Goal: Contribute content: Add original content to the website for others to see

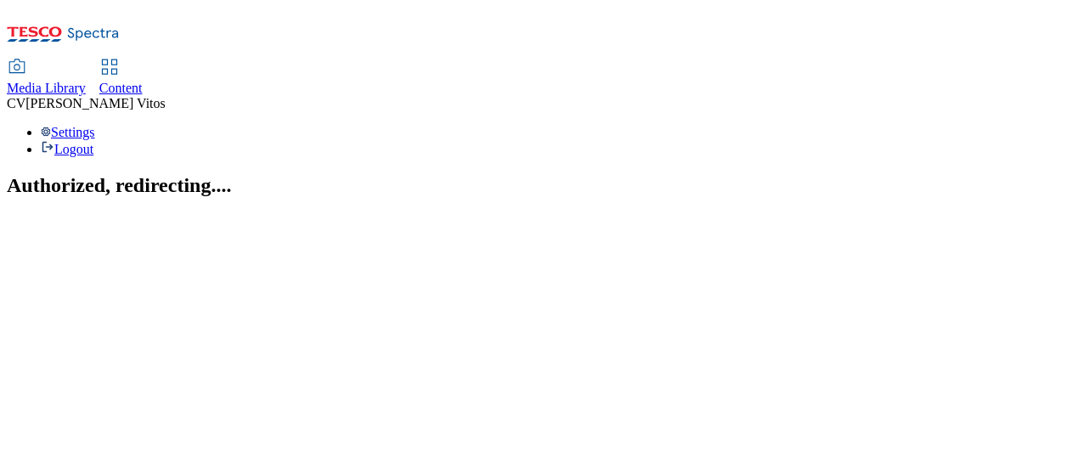
click at [143, 81] on div "Content" at bounding box center [120, 88] width 43 height 15
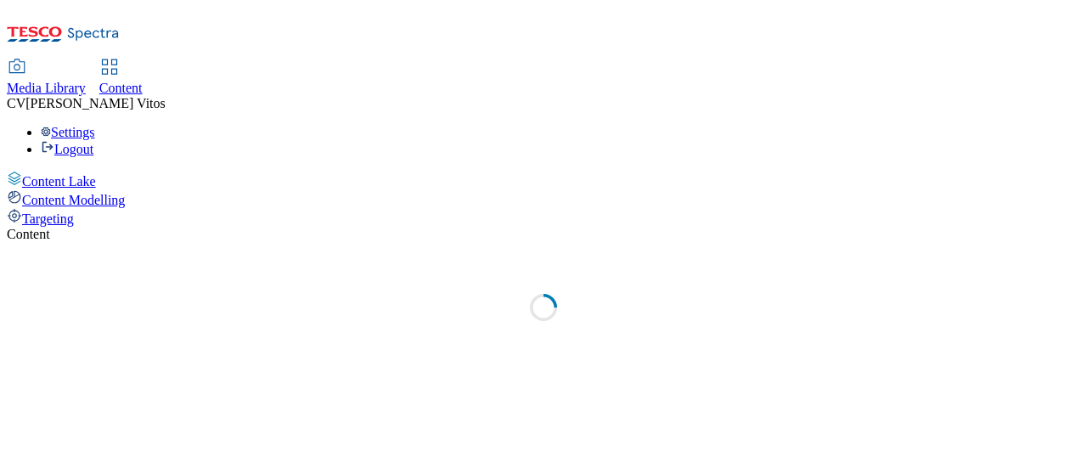
select select "ghs-uk"
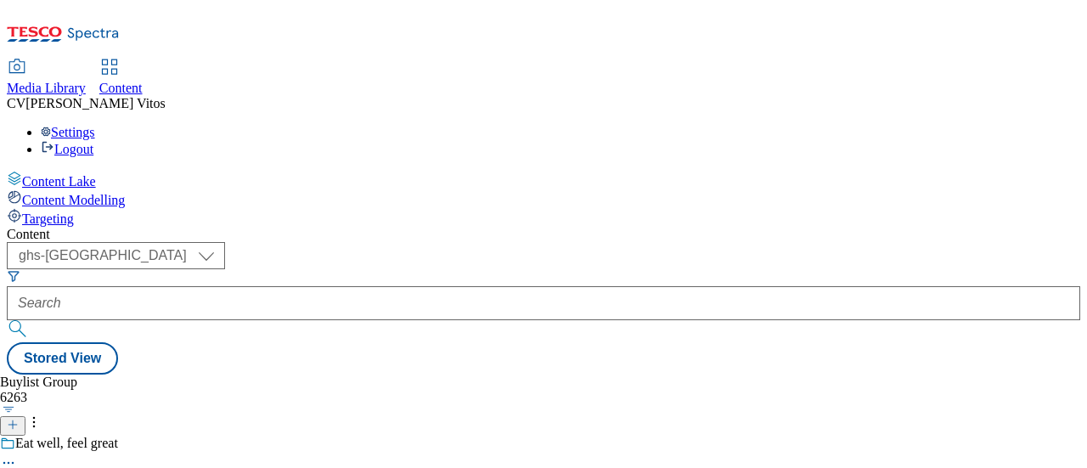
click at [19, 419] on icon at bounding box center [13, 425] width 12 height 12
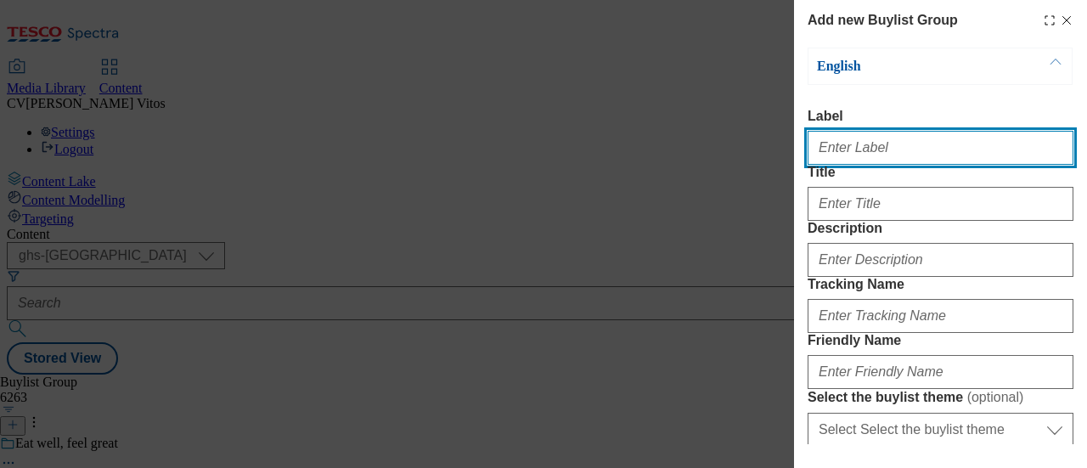
click at [842, 160] on input "Label" at bounding box center [940, 148] width 266 height 34
paste input "TUK012026"
type input "TUK012026"
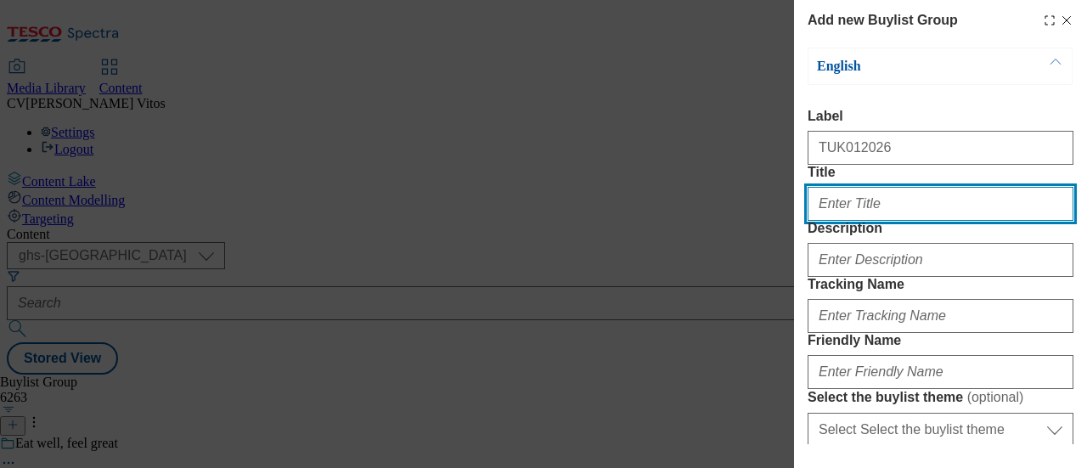
paste input "Get into a morning routine that supports your health, head to toe."
type input "Get into a morning routine that supports your health, head to toe"
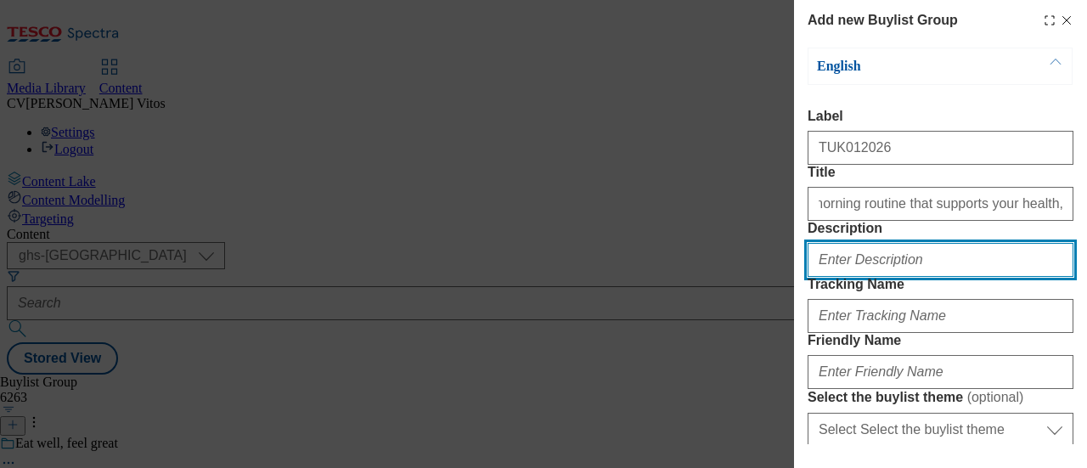
click at [865, 277] on input "Description" at bounding box center [940, 260] width 266 height 34
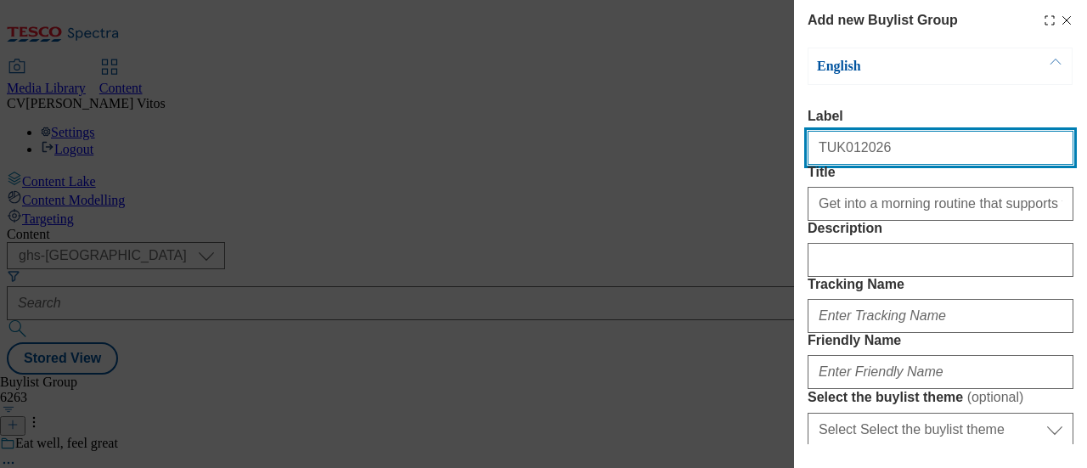
drag, startPoint x: 870, startPoint y: 152, endPoint x: 759, endPoint y: 133, distance: 112.8
click at [776, 137] on div "Add new Buylist Group English Label TUK012026 Title Get into a morning routine …" at bounding box center [543, 234] width 1087 height 468
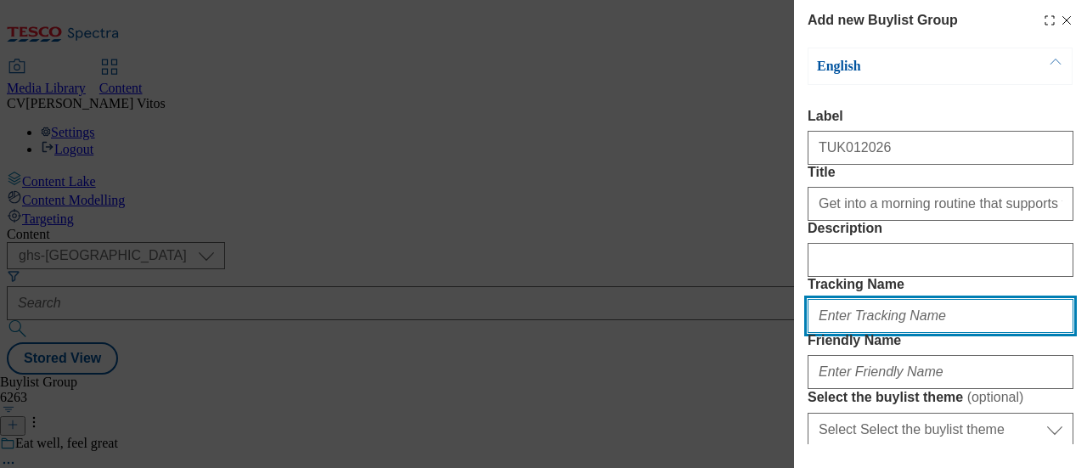
click at [867, 333] on input "Tracking Name" at bounding box center [940, 316] width 266 height 34
paste input "TUK012026"
type input "DH_ADTUK012026"
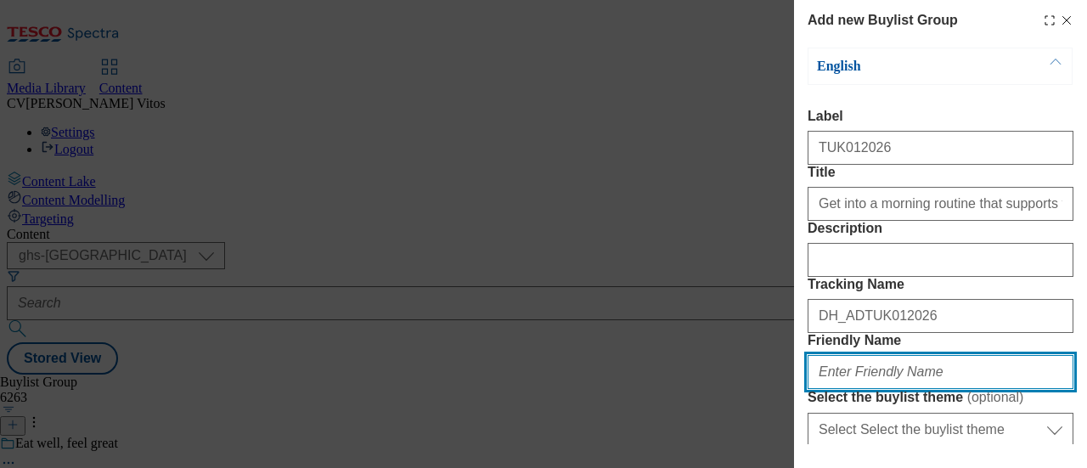
scroll to position [233, 0]
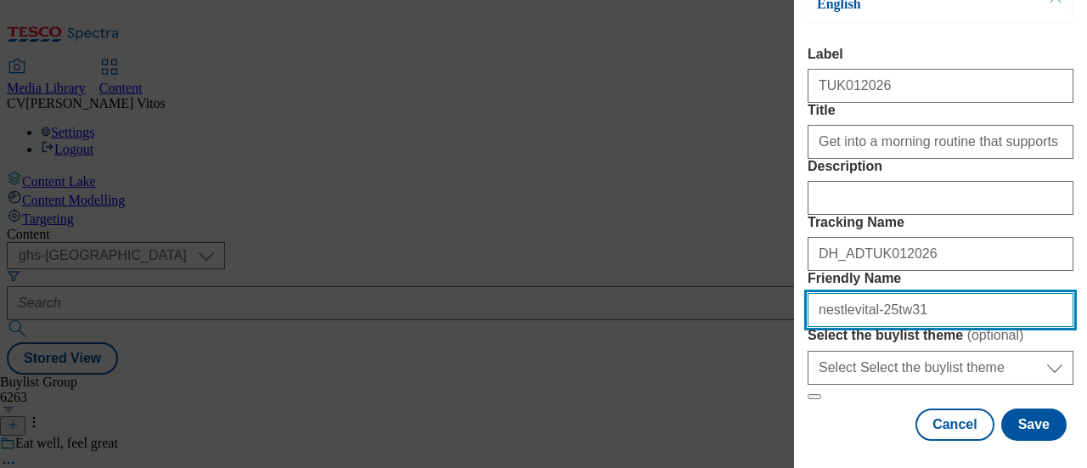
type input "nestlevital-25tw31"
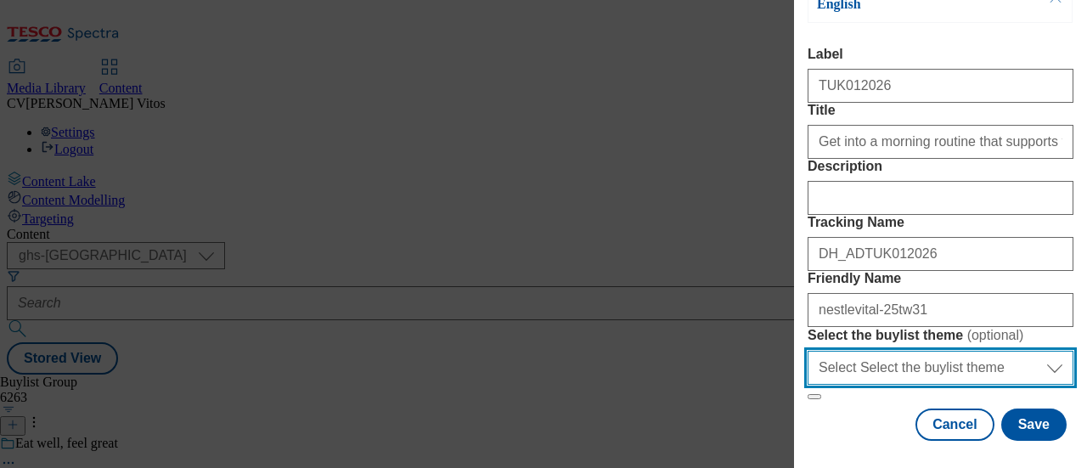
click at [997, 351] on select "Select Select the buylist theme default fandf" at bounding box center [940, 368] width 266 height 34
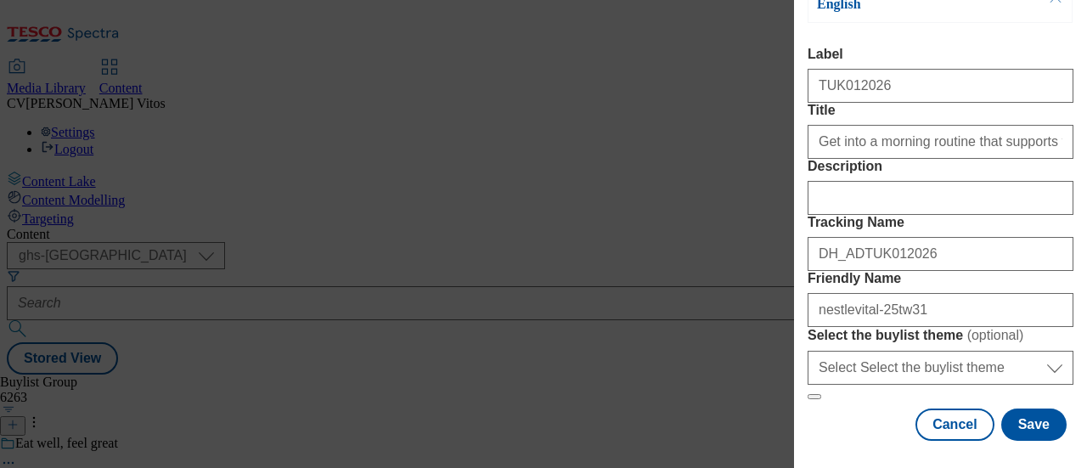
click at [1010, 327] on label "Select the buylist theme ( optional )" at bounding box center [940, 335] width 266 height 17
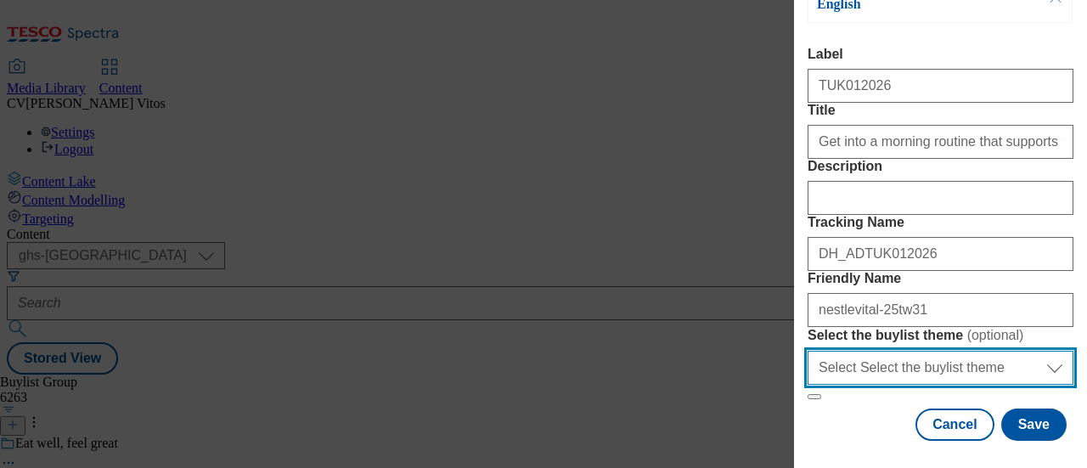
click at [1010, 351] on select "Select Select the buylist theme default fandf" at bounding box center [940, 368] width 266 height 34
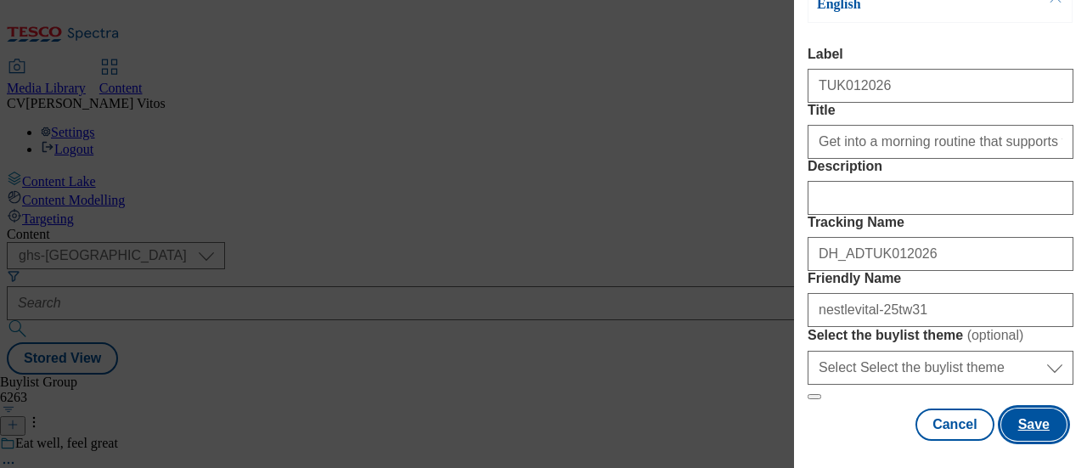
click at [1009, 408] on button "Save" at bounding box center [1033, 424] width 65 height 32
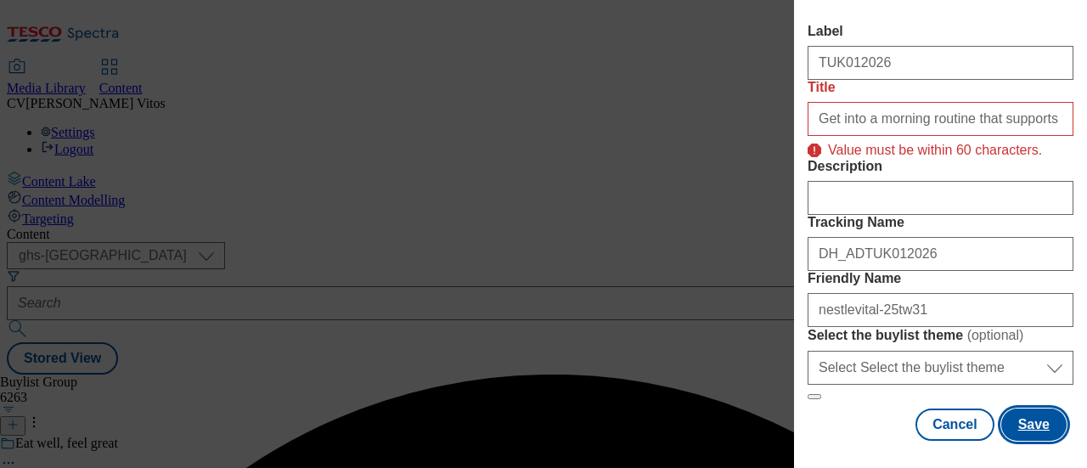
scroll to position [90, 0]
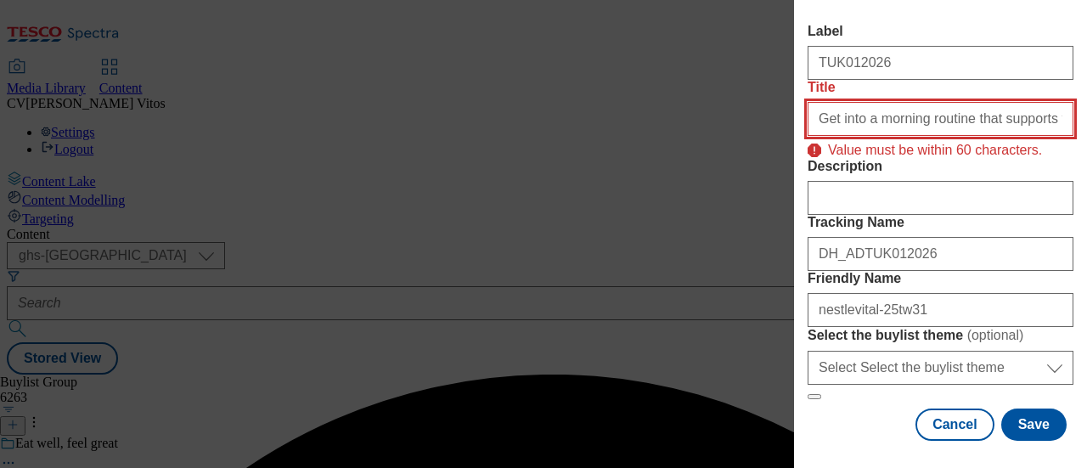
click at [890, 136] on input "Get into a morning routine that supports your health, head to toe" at bounding box center [940, 119] width 266 height 34
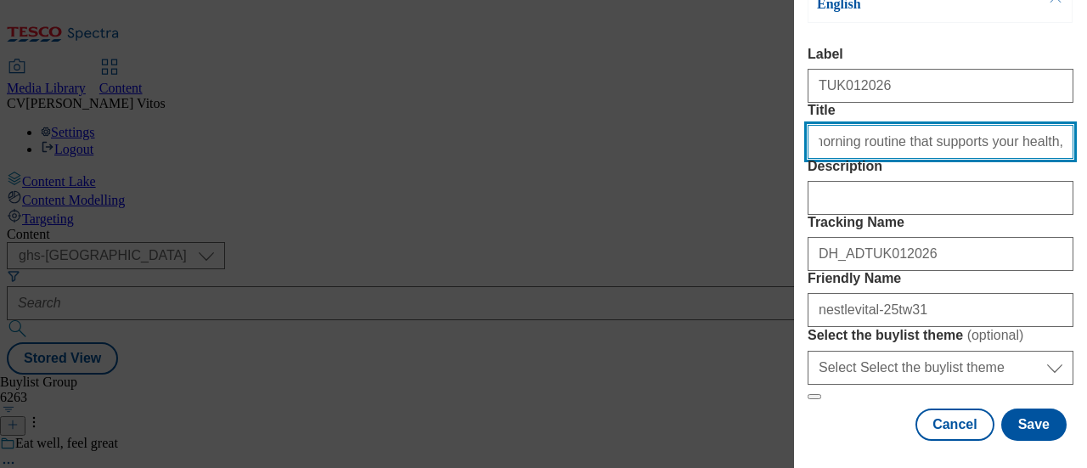
scroll to position [66, 0]
drag, startPoint x: 931, startPoint y: 163, endPoint x: 1082, endPoint y: 172, distance: 150.6
click at [1082, 172] on div "Add new Buylist Group English Label TUK012026 Title Get into a morning routine …" at bounding box center [940, 222] width 293 height 444
click at [990, 159] on input "Get into a morning routine that supports your health, head to toe" at bounding box center [940, 142] width 266 height 34
drag, startPoint x: 992, startPoint y: 171, endPoint x: 1086, endPoint y: 183, distance: 95.0
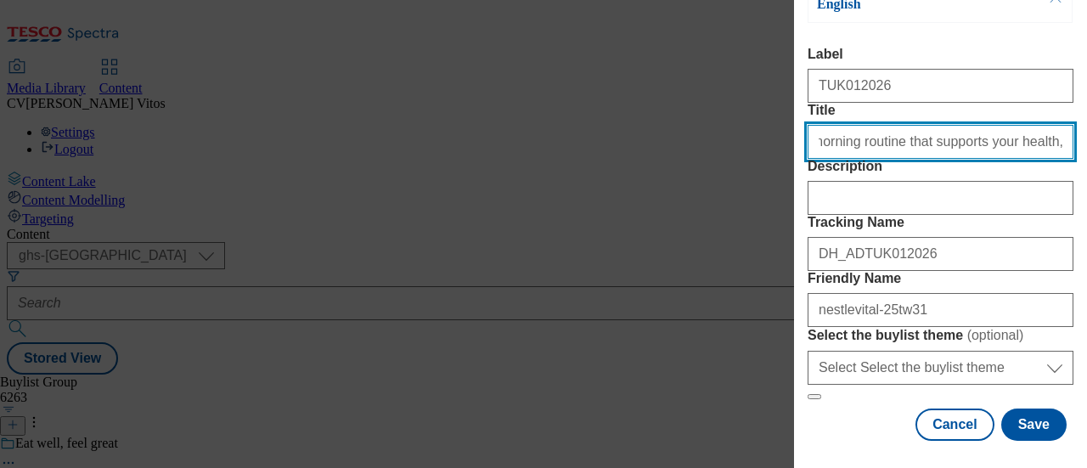
click at [1086, 183] on div "Add new Buylist Group English Label TUK012026 Title Get into a morning routine …" at bounding box center [940, 222] width 293 height 444
type input "Get into a morning routine that supports your health"
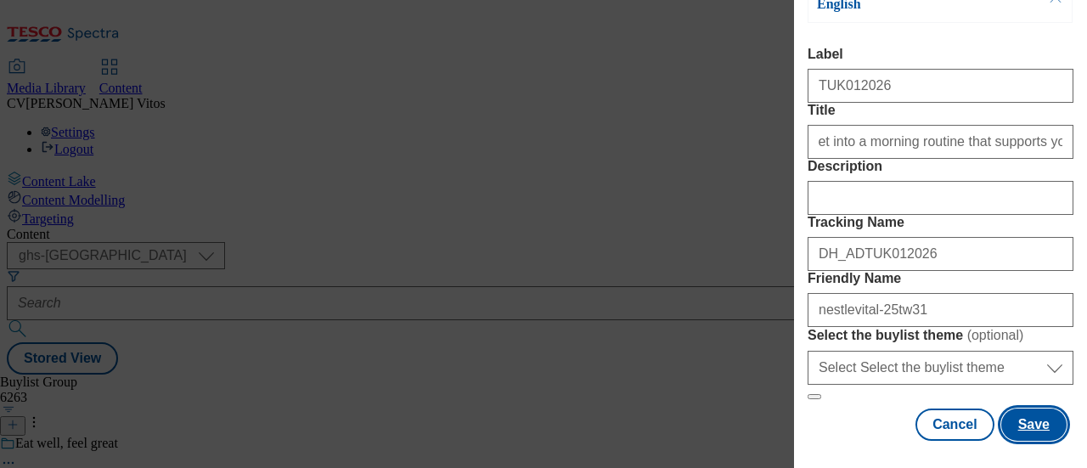
click at [1030, 408] on button "Save" at bounding box center [1033, 424] width 65 height 32
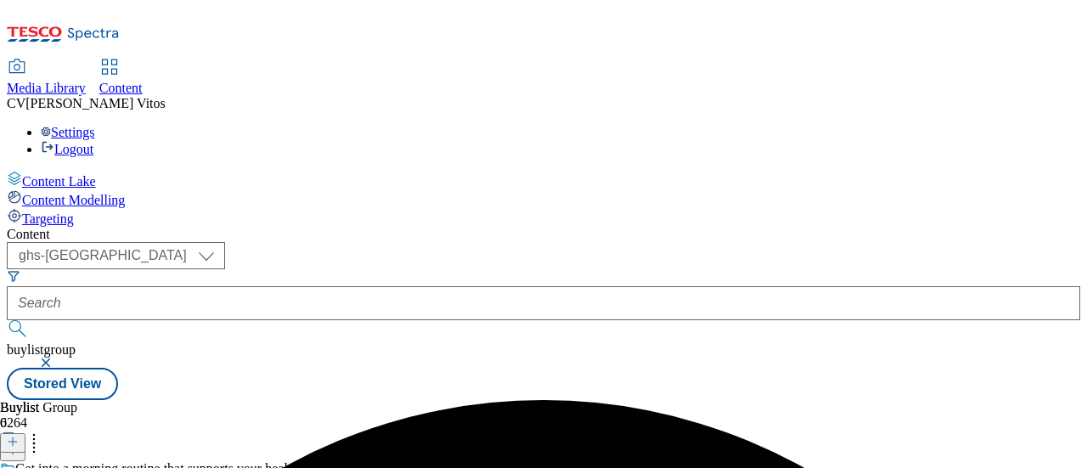
click at [19, 436] on icon at bounding box center [13, 442] width 12 height 12
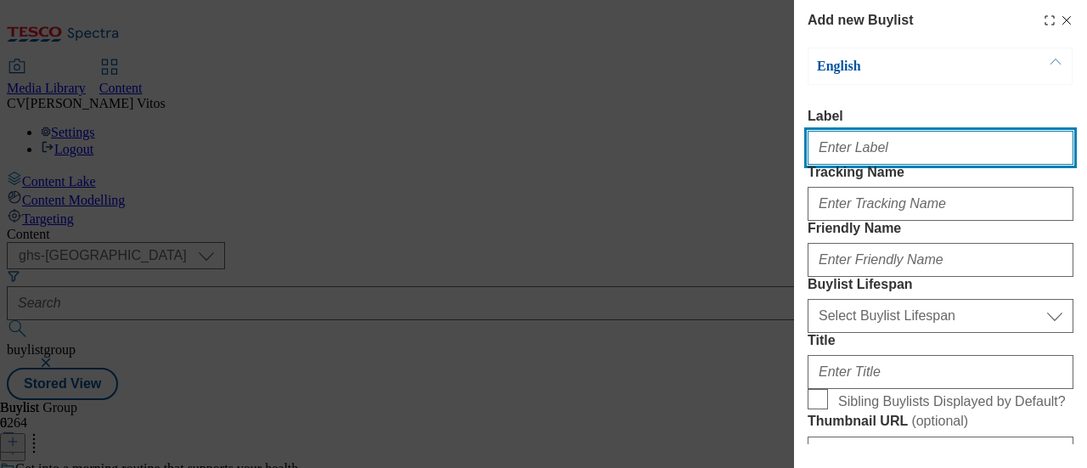
click at [875, 155] on input "Label" at bounding box center [940, 148] width 266 height 34
paste input "TUK012026"
type input "TUK012026"
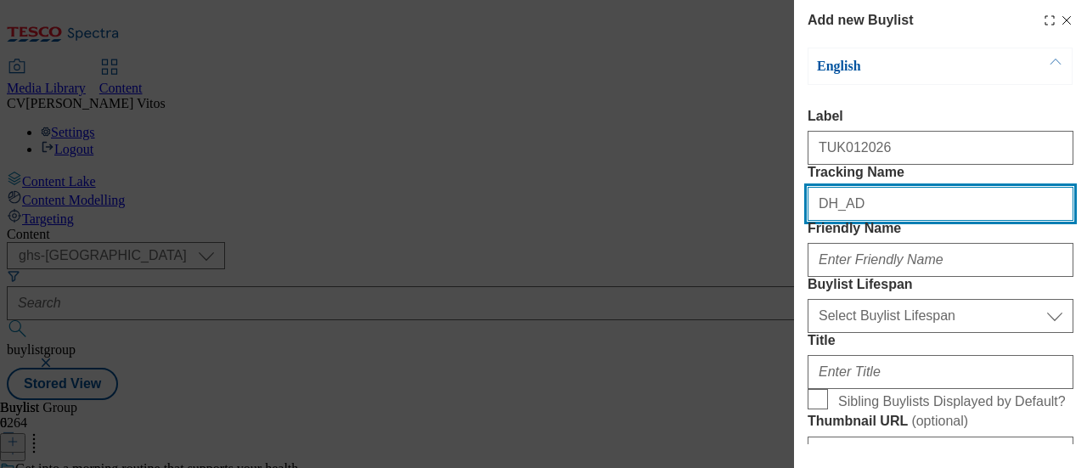
paste input "TUK012026"
type input "DH_ADTUK012026"
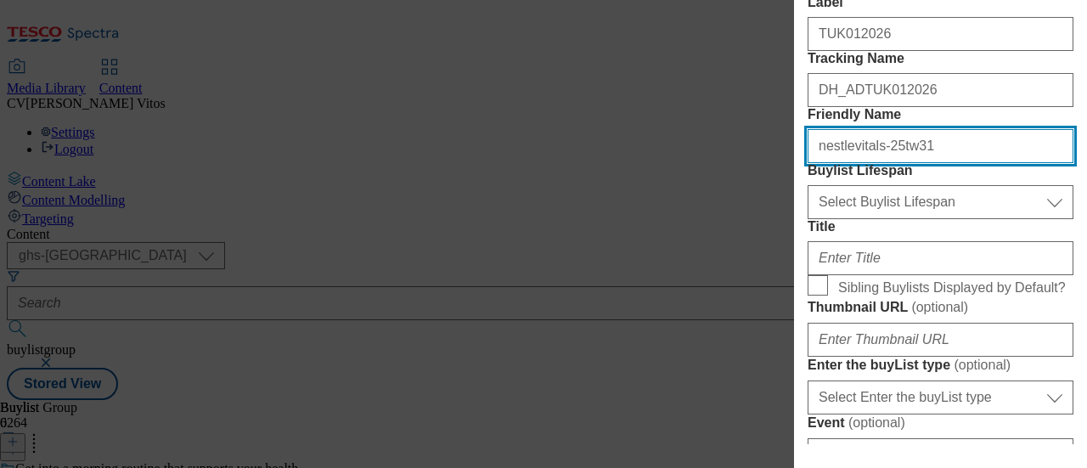
scroll to position [162, 0]
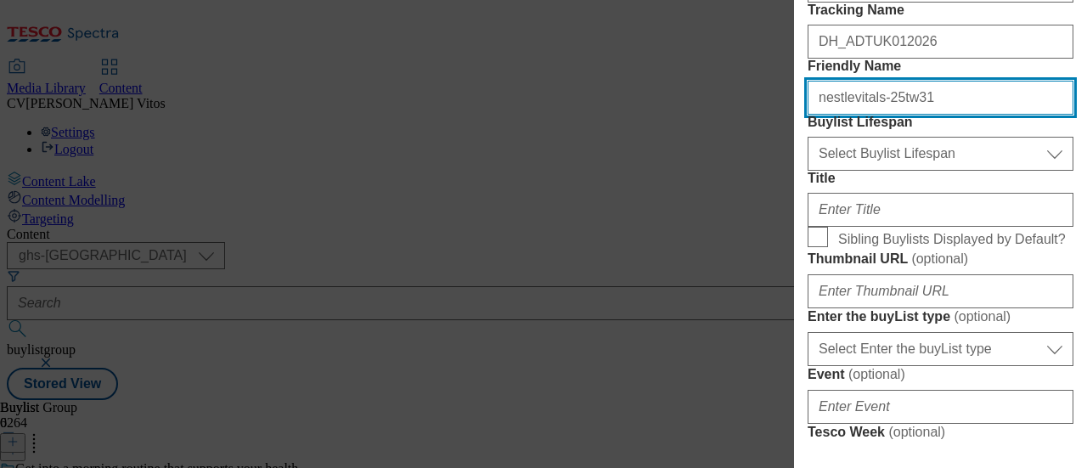
type input "nestlevitals-25tw31"
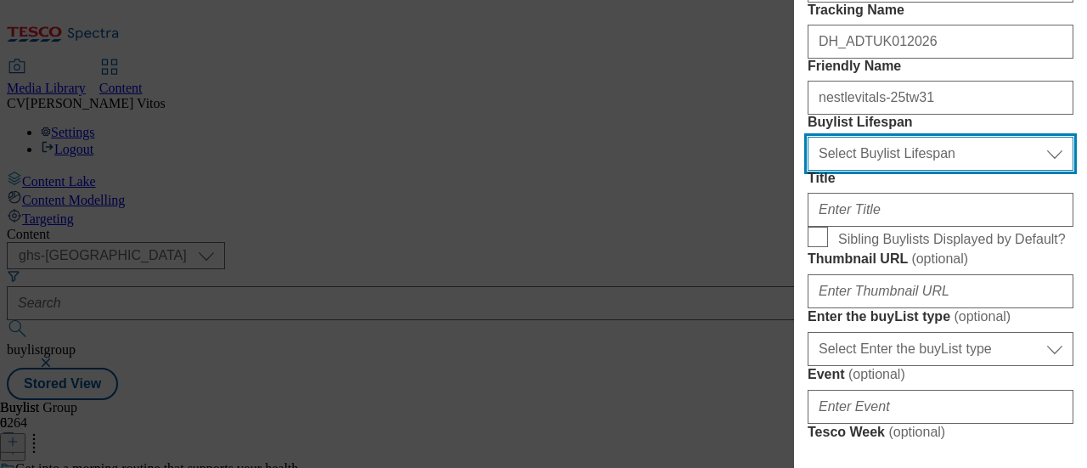
click at [890, 171] on select "Select Buylist Lifespan evergreen seasonal tactical" at bounding box center [940, 154] width 266 height 34
select select "evergreen"
click at [807, 171] on select "Select Buylist Lifespan evergreen seasonal tactical" at bounding box center [940, 154] width 266 height 34
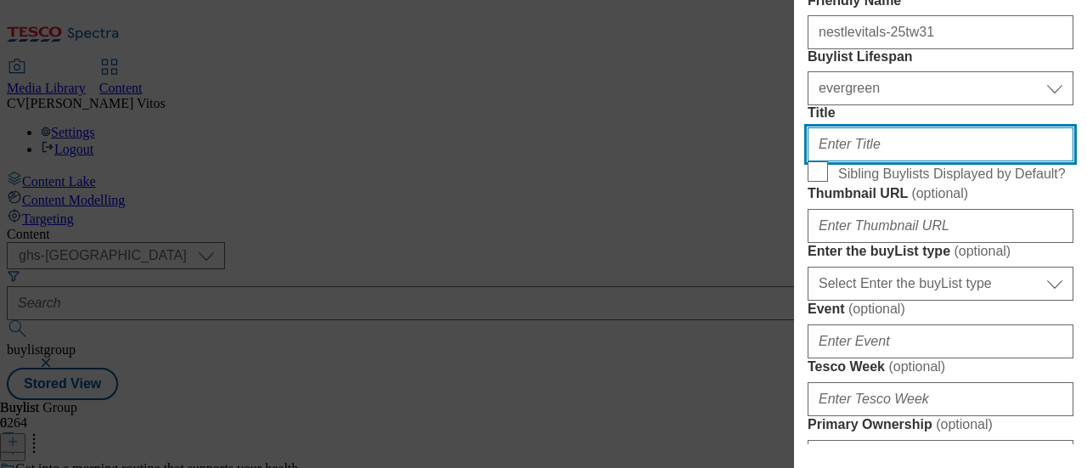
click at [880, 161] on input "Title" at bounding box center [940, 144] width 266 height 34
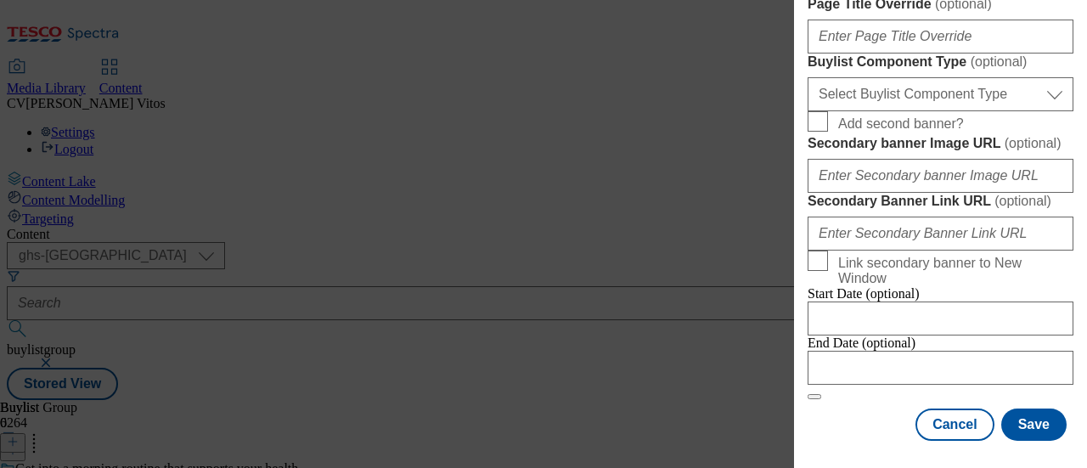
scroll to position [983, 0]
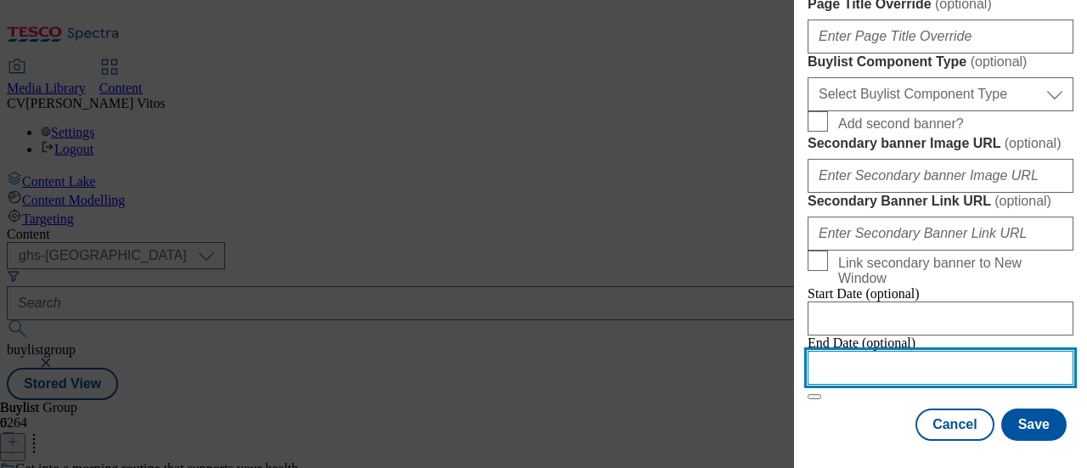
click at [854, 351] on input "Modal" at bounding box center [940, 368] width 266 height 34
select select "2025"
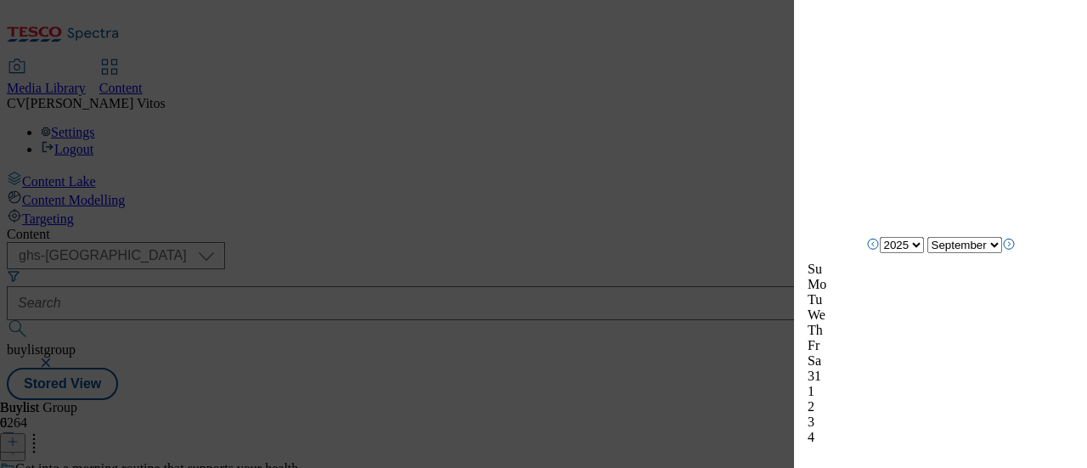
scroll to position [1672, 0]
click at [1015, 245] on icon "Next Month" at bounding box center [1009, 238] width 14 height 14
select select "November"
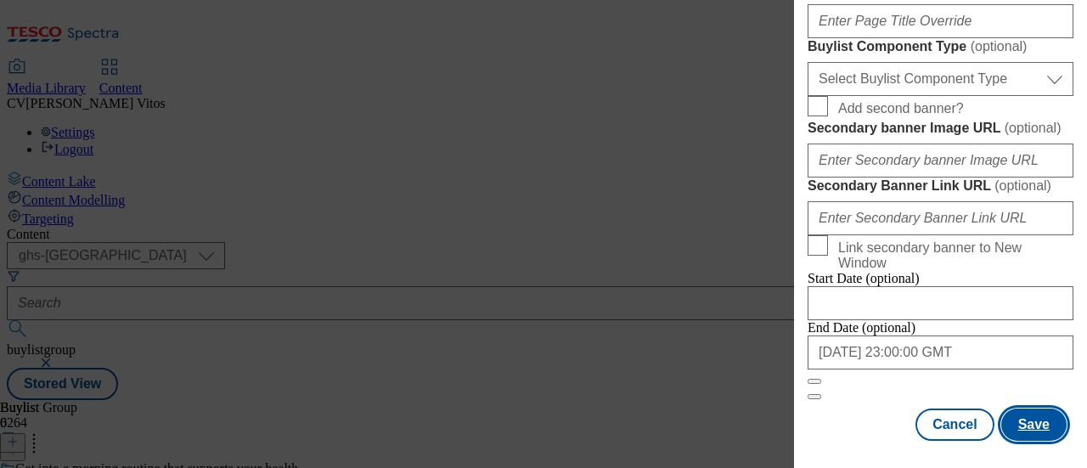
click at [1025, 408] on button "Save" at bounding box center [1033, 424] width 65 height 32
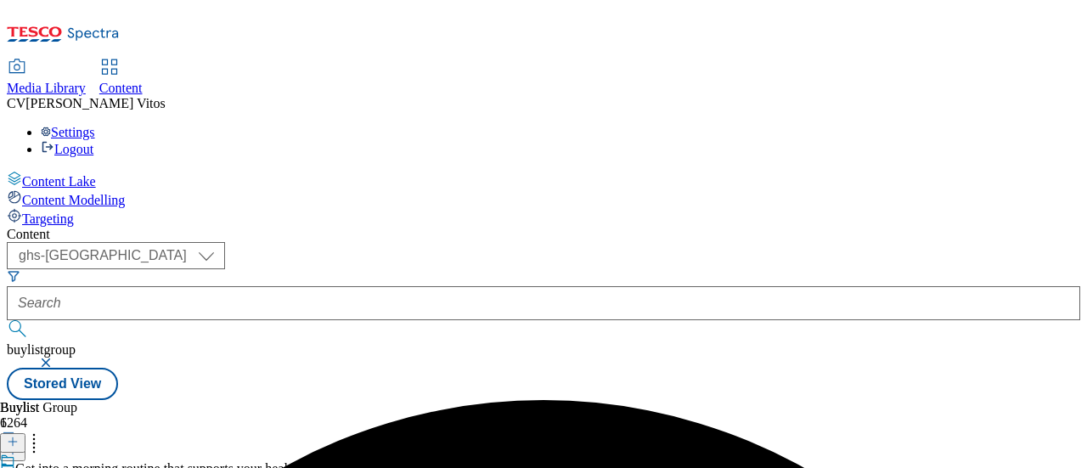
click at [19, 436] on icon at bounding box center [13, 442] width 12 height 12
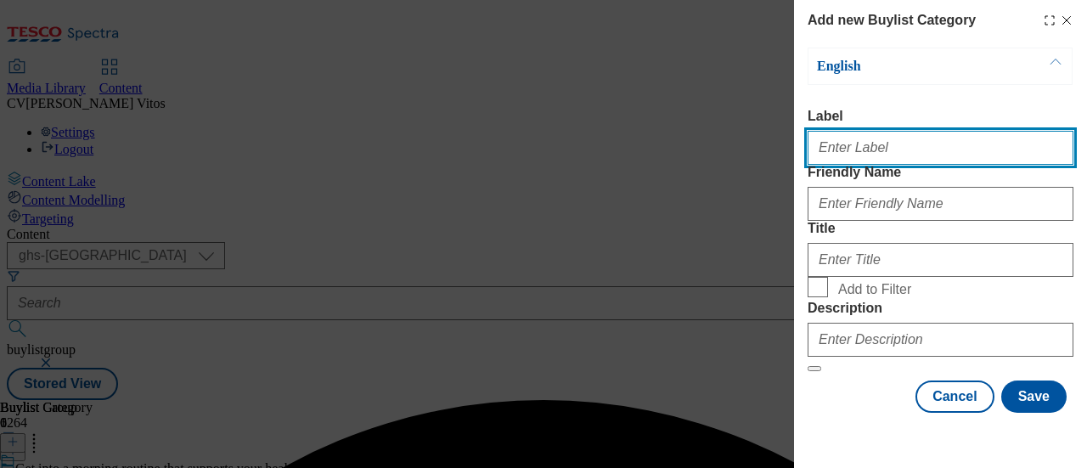
click at [910, 157] on input "Label" at bounding box center [940, 148] width 266 height 34
paste input "TUK012026"
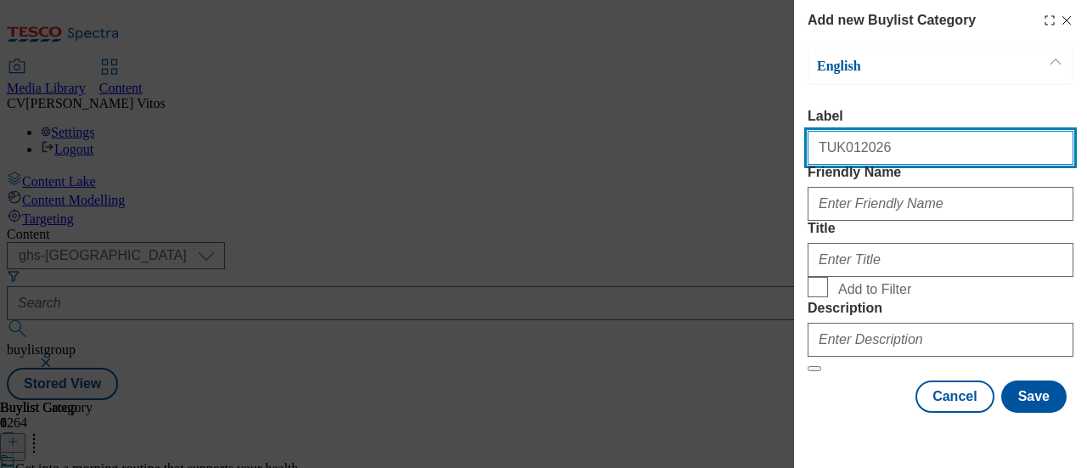
type input "TUK012026"
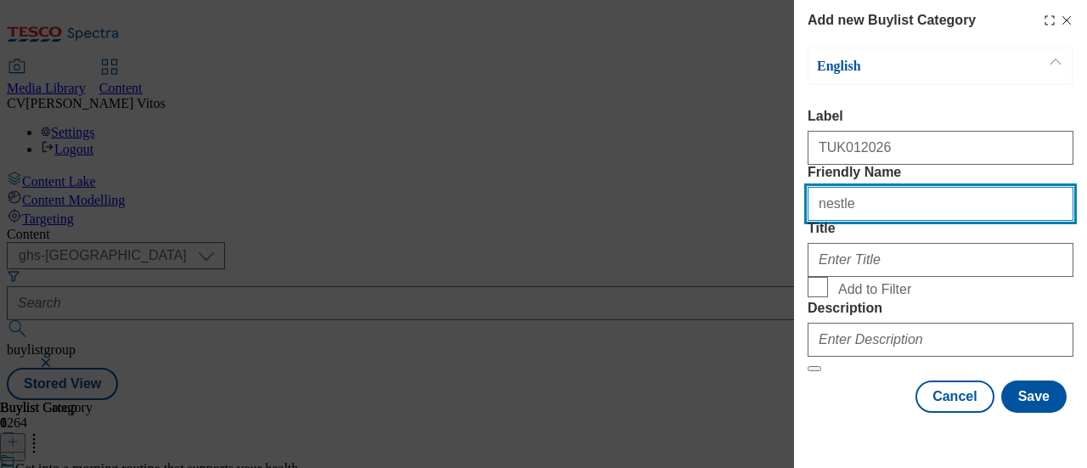
type input "nestle"
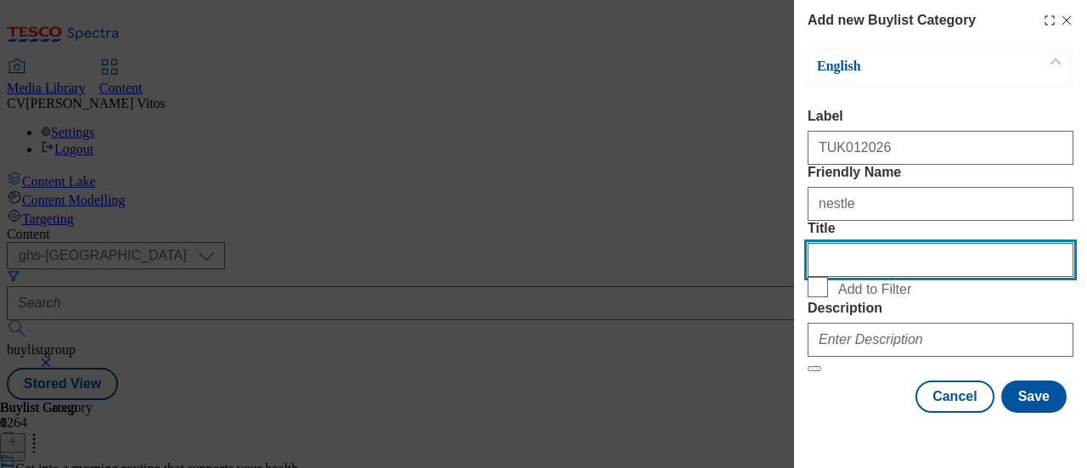
scroll to position [110, 0]
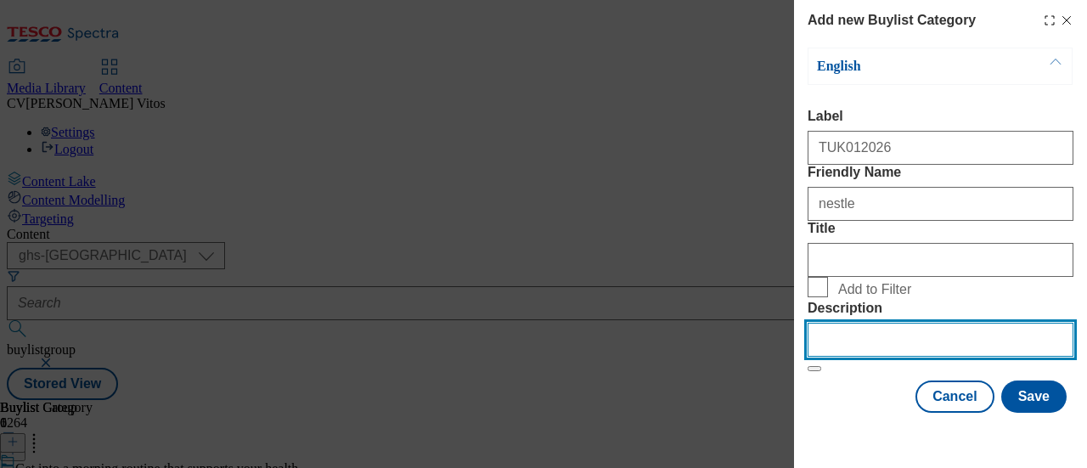
click at [895, 341] on input "Description" at bounding box center [940, 340] width 266 height 34
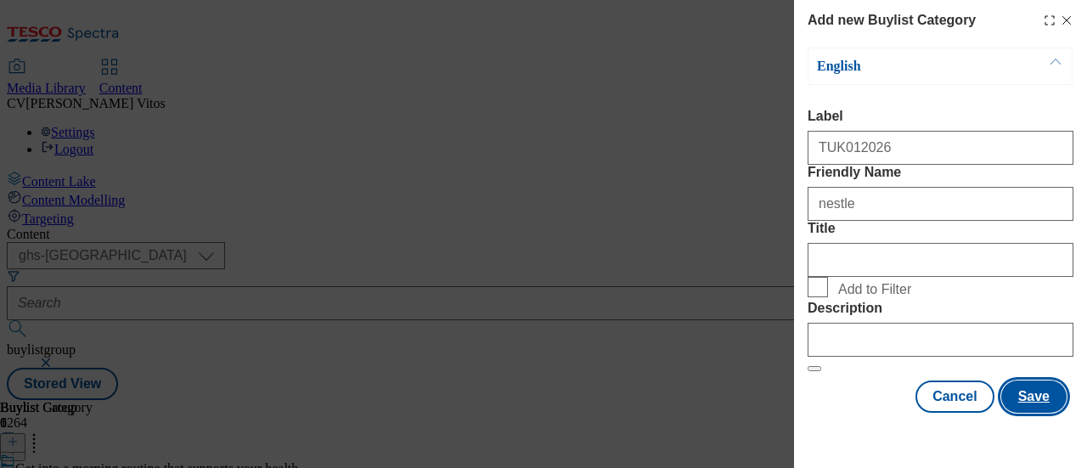
click at [1022, 408] on button "Save" at bounding box center [1033, 396] width 65 height 32
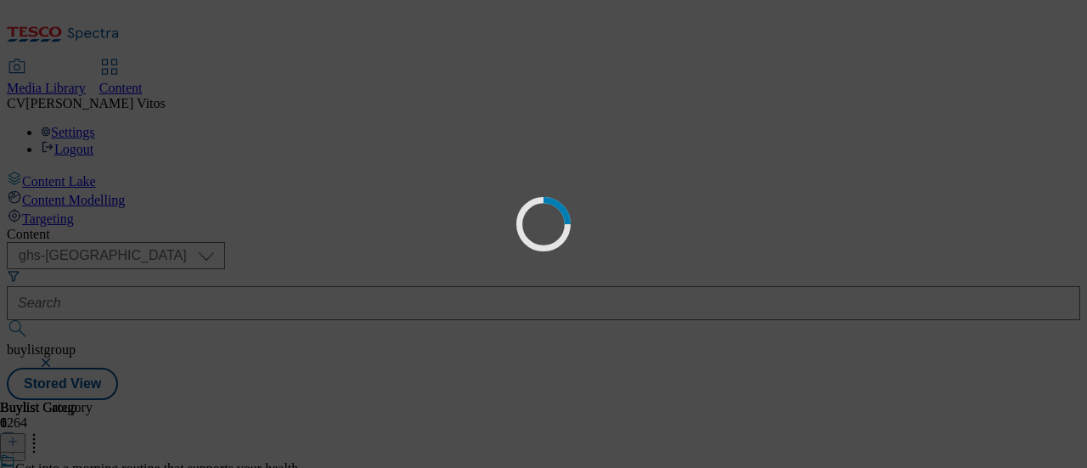
scroll to position [0, 0]
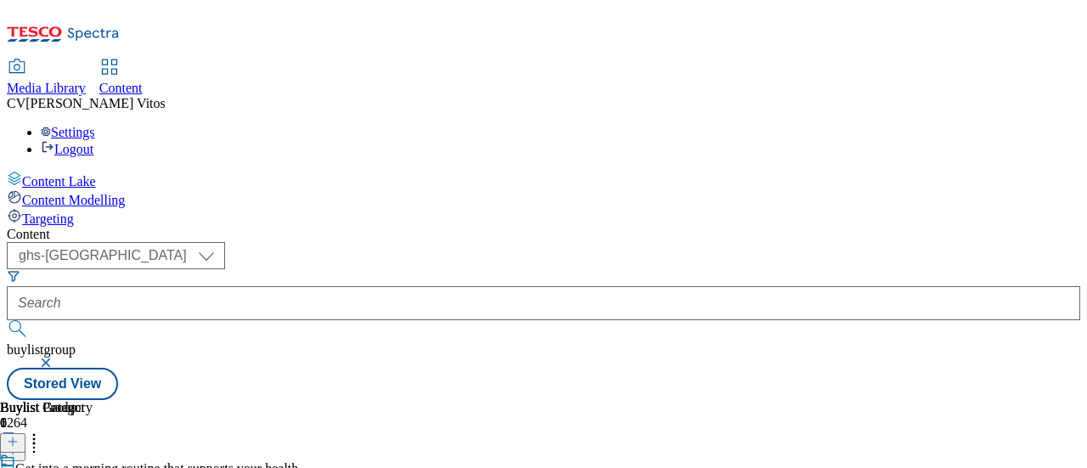
click at [25, 433] on button at bounding box center [12, 443] width 25 height 20
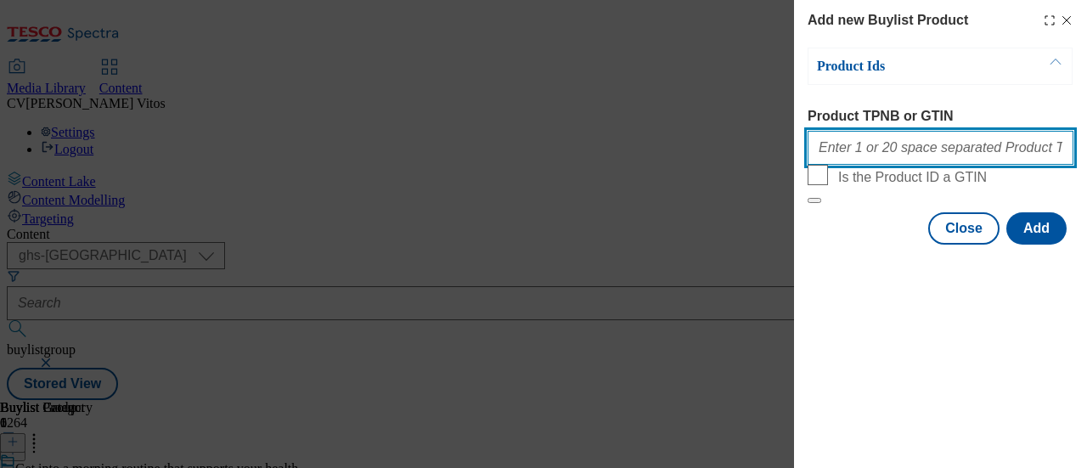
paste input "96875119"
click at [861, 145] on input "96875119" at bounding box center [940, 148] width 266 height 34
paste input "96716551"
type input "96875119 96716551"
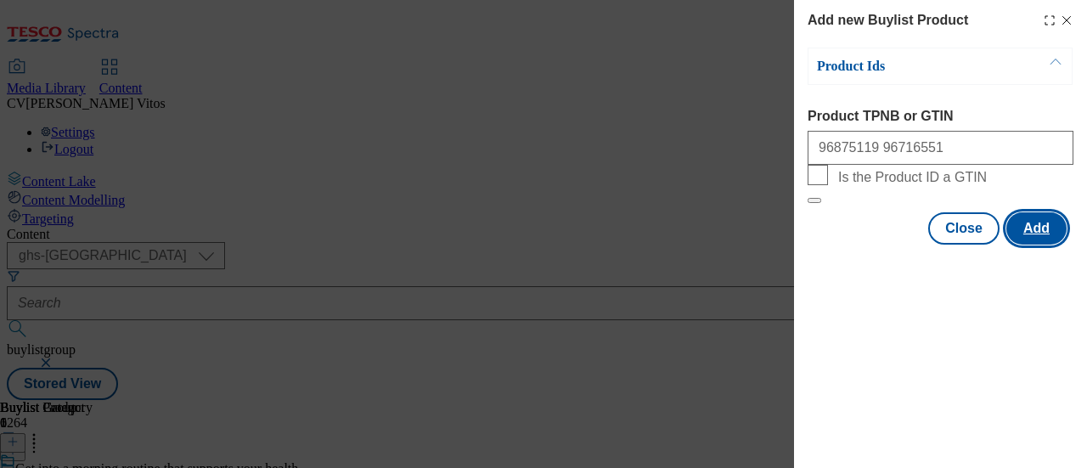
click at [1031, 245] on button "Add" at bounding box center [1036, 228] width 60 height 32
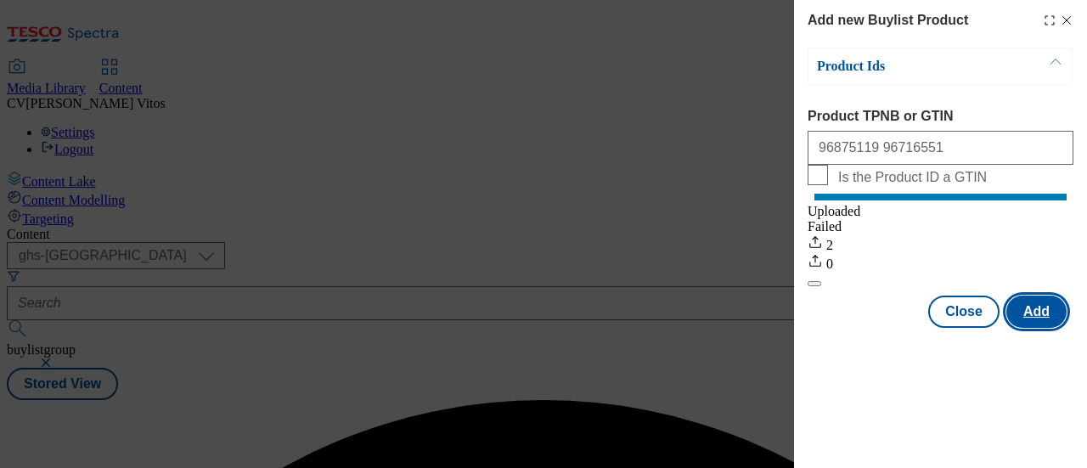
scroll to position [0, 0]
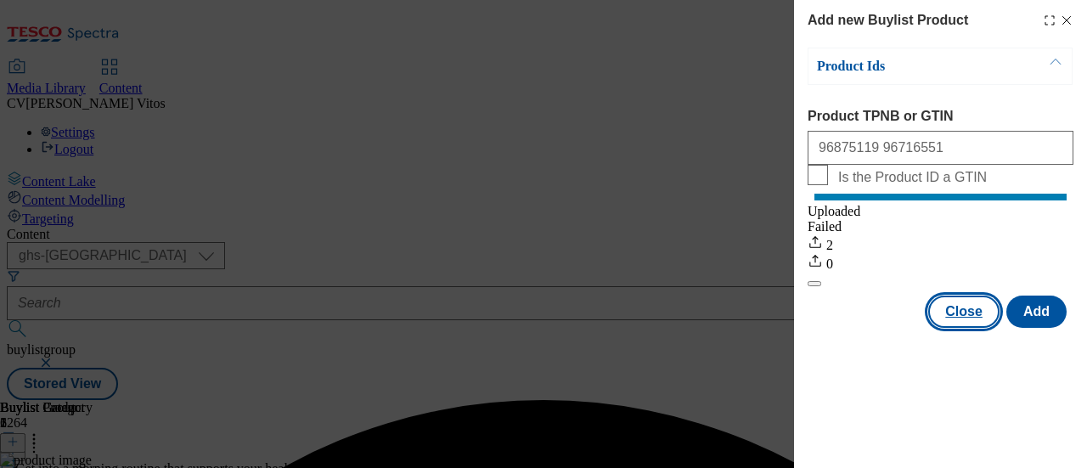
click at [972, 328] on button "Close" at bounding box center [963, 311] width 71 height 32
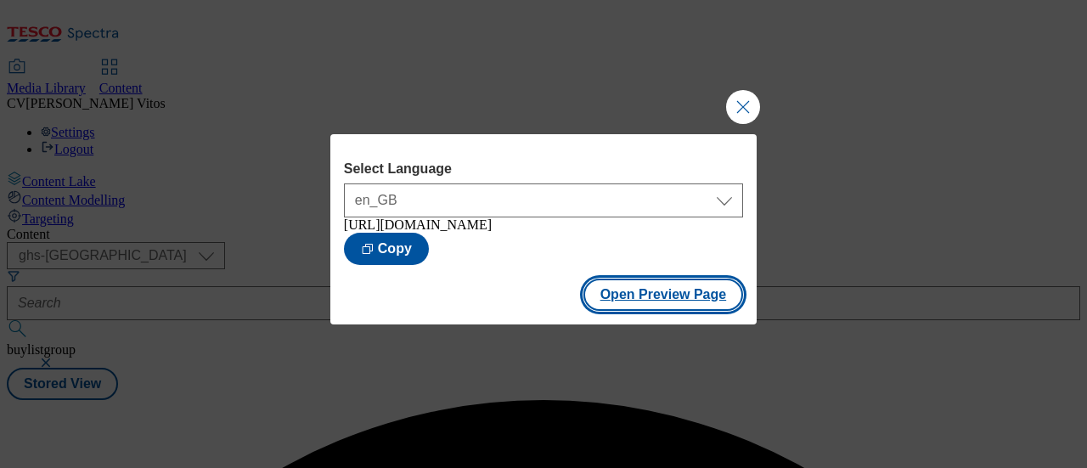
scroll to position [0, 0]
click at [666, 300] on button "Open Preview Page" at bounding box center [663, 294] width 160 height 32
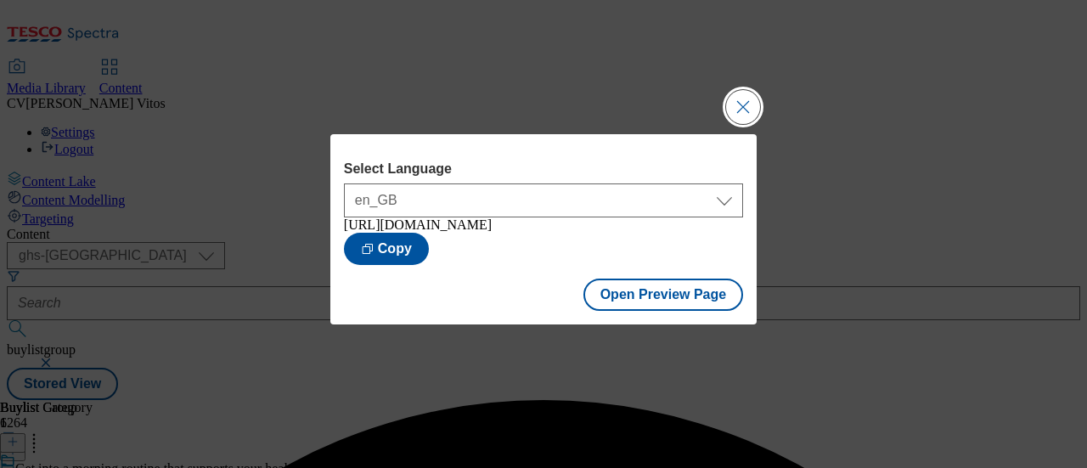
click at [748, 112] on button "Close Modal" at bounding box center [743, 107] width 34 height 34
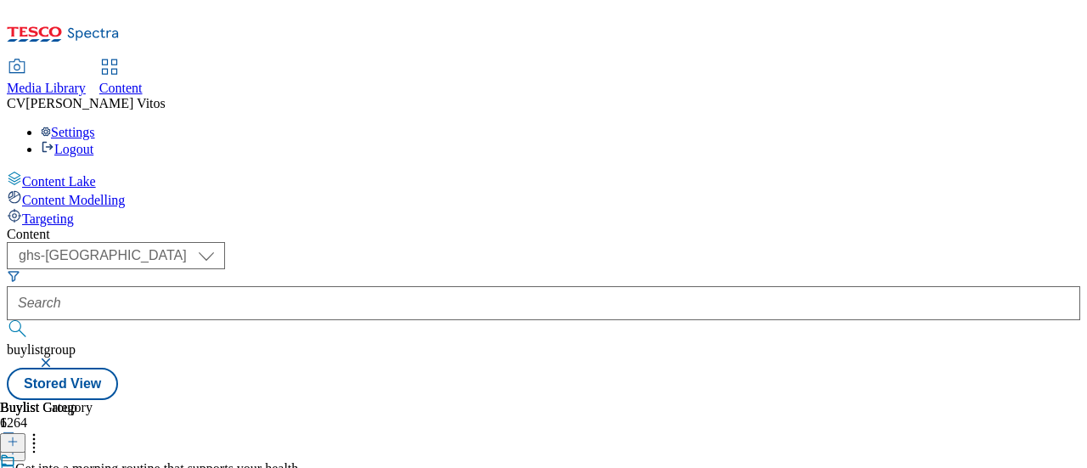
scroll to position [50, 0]
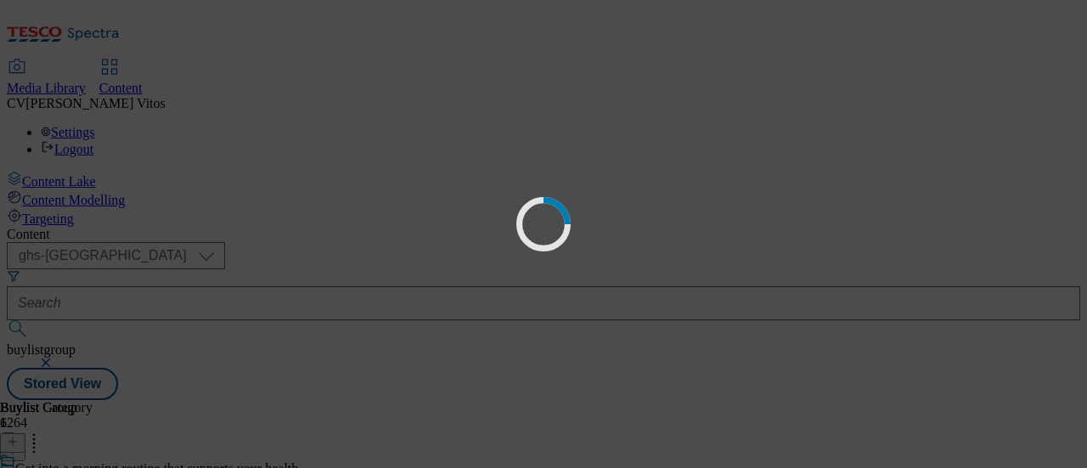
scroll to position [0, 0]
